Goal: Obtain resource: Download file/media

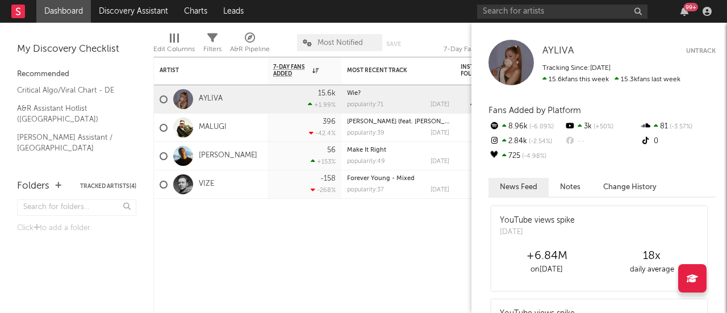
click at [719, 278] on div "AYLIVA AYLIVA Untrack Tracking Since: [DATE] 15.6k fans this week 15.3k fans la…" at bounding box center [600, 168] width 256 height 290
click at [707, 278] on div "+6.84M on [DATE] x daily average" at bounding box center [600, 269] width 216 height 44
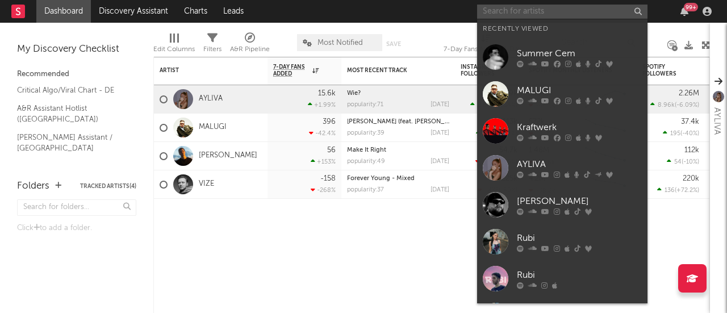
click at [521, 12] on input "text" at bounding box center [562, 12] width 170 height 14
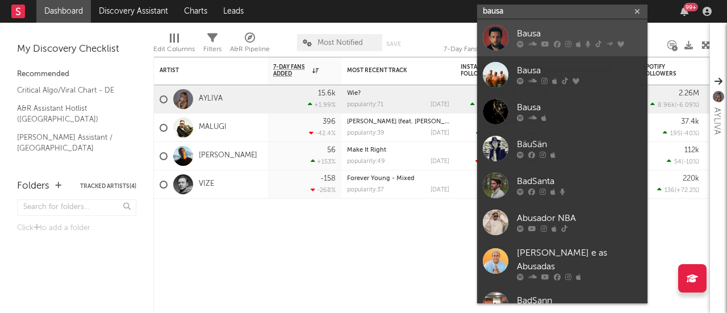
type input "bausa"
click at [527, 35] on div "Bausa" at bounding box center [579, 34] width 125 height 14
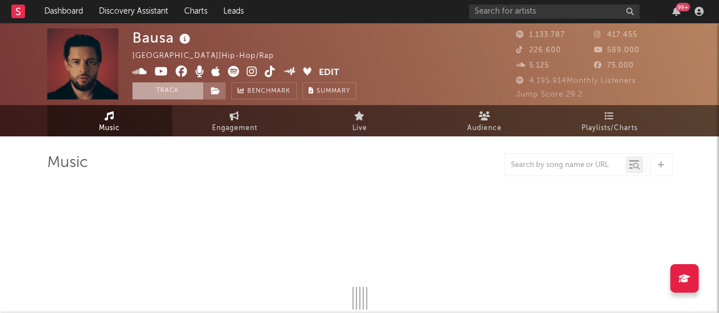
select select "6m"
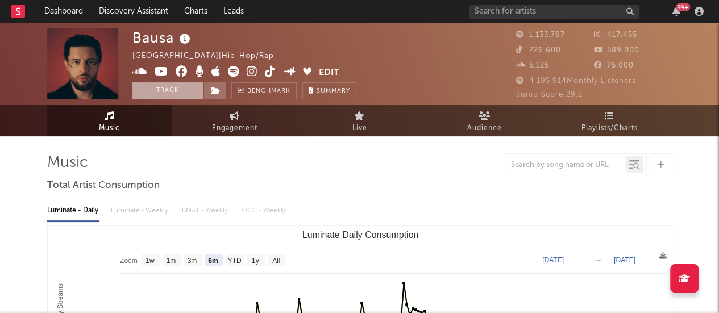
click at [172, 94] on button "Track" at bounding box center [167, 90] width 71 height 17
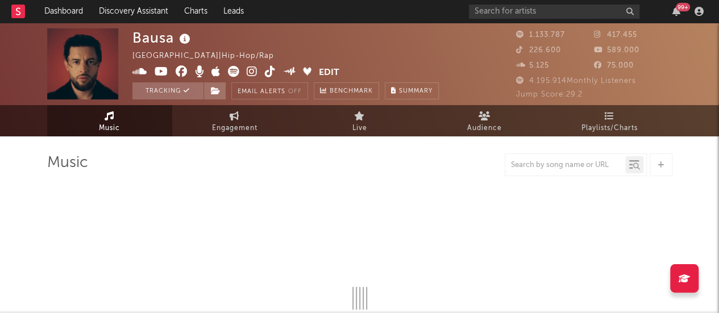
select select "6m"
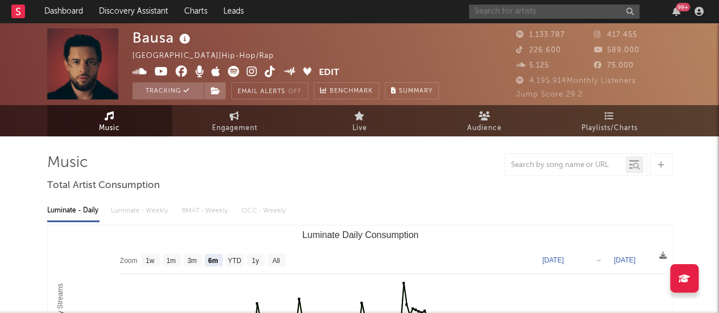
click at [532, 13] on input "text" at bounding box center [554, 12] width 170 height 14
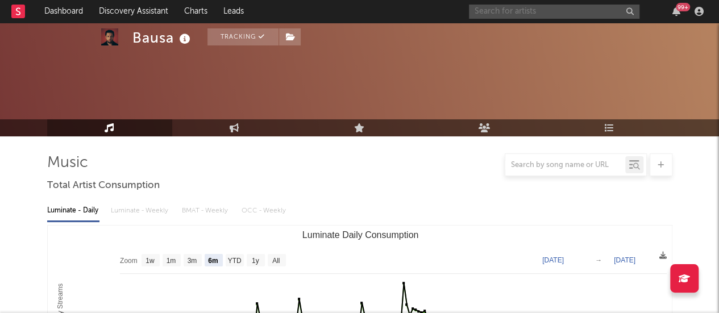
scroll to position [341, 0]
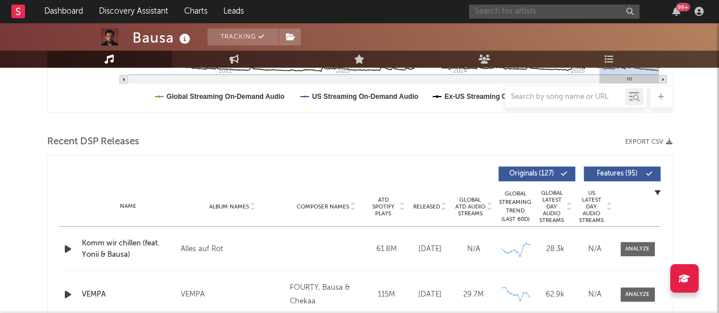
click at [643, 142] on button "Export CSV" at bounding box center [648, 142] width 47 height 7
